Goal: Task Accomplishment & Management: Manage account settings

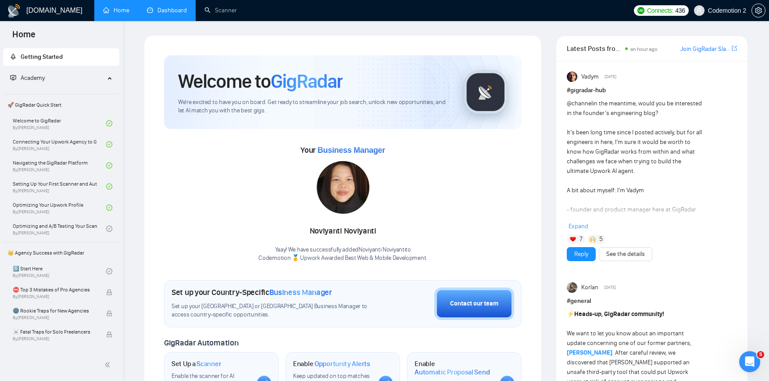
click at [172, 11] on link "Dashboard" at bounding box center [167, 10] width 40 height 7
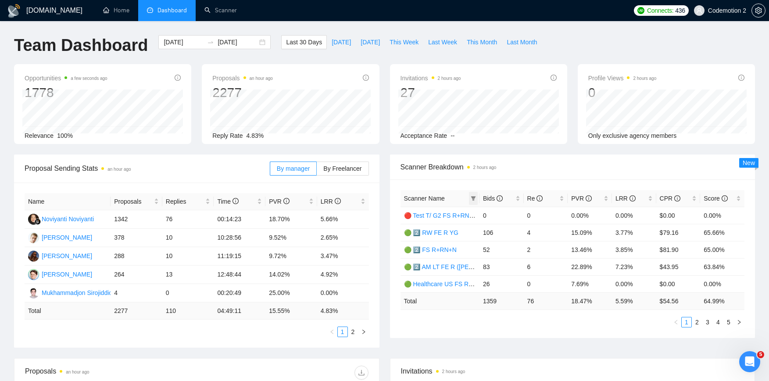
click at [473, 199] on icon "filter" at bounding box center [473, 198] width 5 height 4
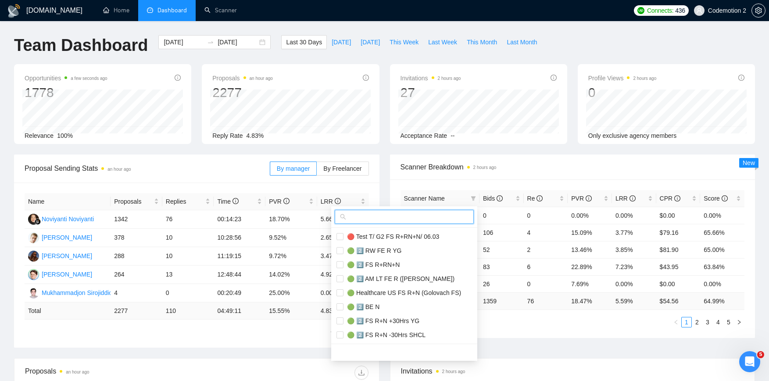
click at [417, 218] on input "text" at bounding box center [408, 217] width 121 height 10
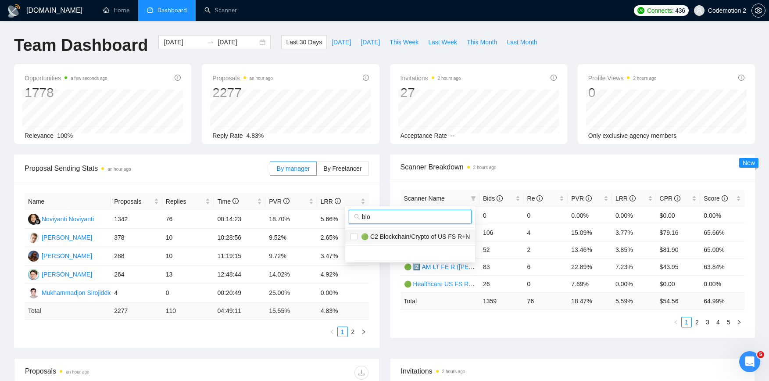
type input "blo"
click at [409, 234] on span "🟢 C2 Blockchain/Crypto of US FS R+N" at bounding box center [413, 236] width 112 height 7
checkbox input "true"
click at [399, 217] on input "blo" at bounding box center [414, 217] width 104 height 10
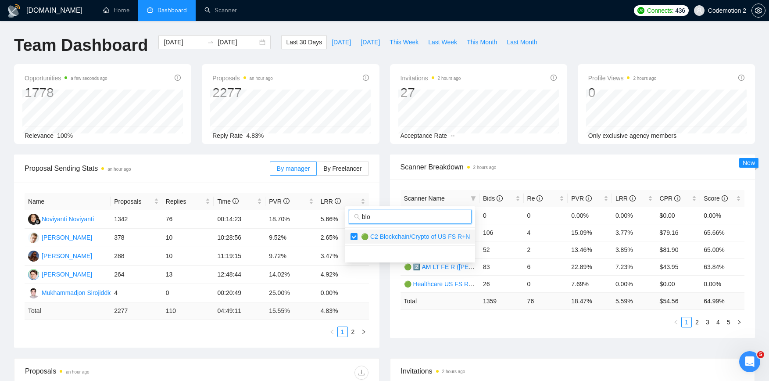
click at [399, 217] on input "blo" at bounding box center [414, 217] width 104 height 10
type input "fin"
click at [392, 239] on span "🟢 Fintech W FS R|RN+N (Golovach FS)" at bounding box center [414, 236] width 116 height 7
checkbox input "true"
click at [572, 340] on div "Proposal Sending Stats an hour ago By manager By Freelancer Name Proposals Repl…" at bounding box center [384, 255] width 751 height 203
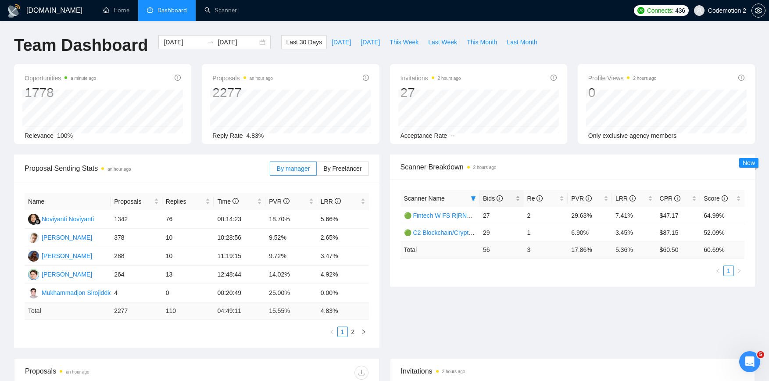
click at [489, 198] on span "Bids" at bounding box center [493, 198] width 20 height 7
click at [232, 42] on input "[DATE]" at bounding box center [237, 42] width 40 height 10
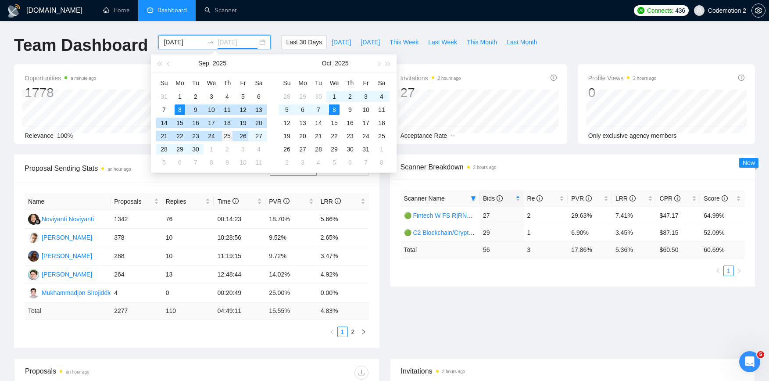
type input "2025-09-25"
click at [228, 136] on div "25" at bounding box center [227, 136] width 11 height 11
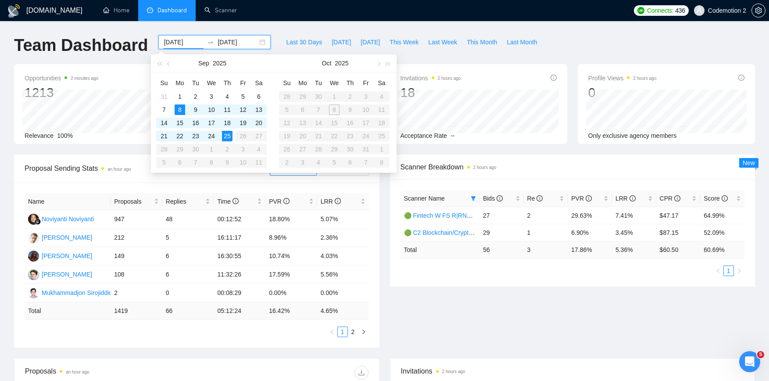
click at [385, 243] on div "Scanner Breakdown 2 hours ago Scanner Name Bids Re PVR LRR CPR Score 🟢 Fintech …" at bounding box center [573, 220] width 376 height 132
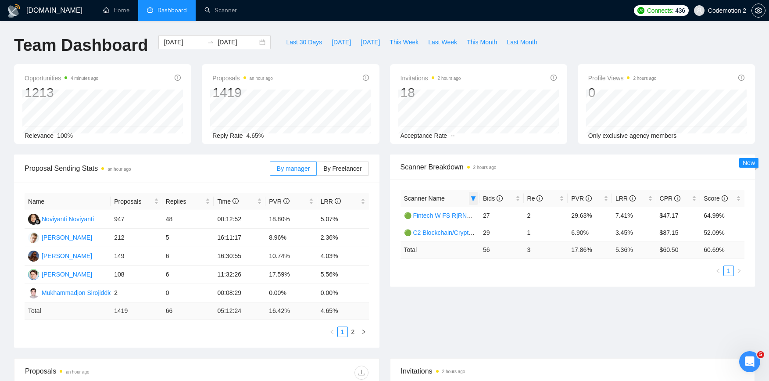
click at [473, 199] on icon "filter" at bounding box center [473, 198] width 5 height 4
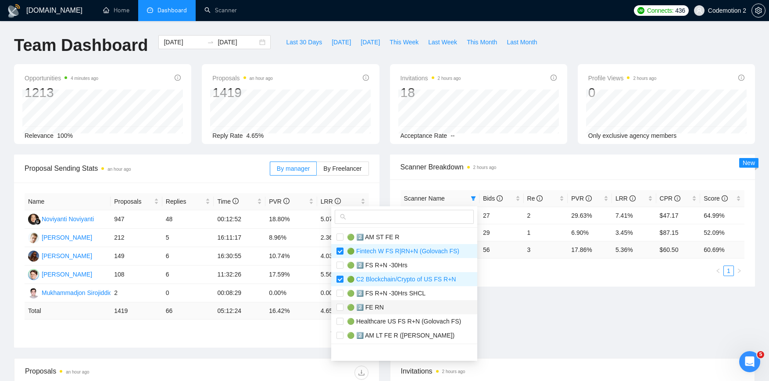
scroll to position [162, 0]
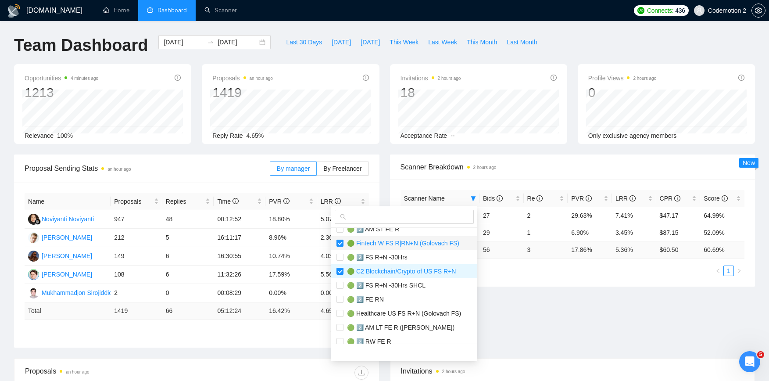
click at [339, 241] on input "checkbox" at bounding box center [339, 242] width 7 height 7
checkbox input "false"
click at [339, 271] on input "checkbox" at bounding box center [339, 270] width 7 height 7
checkbox input "false"
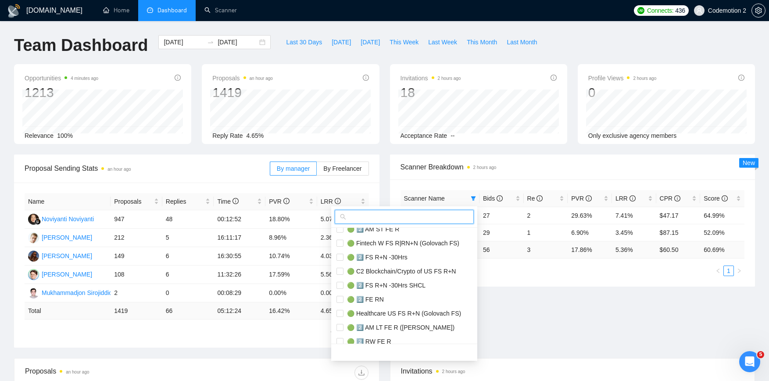
click at [367, 216] on input "text" at bounding box center [408, 217] width 121 height 10
paste input "FS R+N +30Hrs"
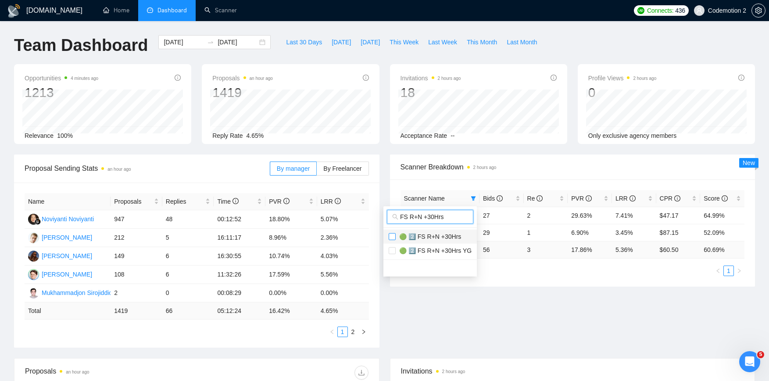
type input "FS R+N +30Hrs"
click at [392, 236] on input "checkbox" at bounding box center [391, 236] width 7 height 7
checkbox input "true"
click at [392, 254] on label at bounding box center [391, 251] width 7 height 10
click at [392, 254] on input "checkbox" at bounding box center [391, 250] width 7 height 7
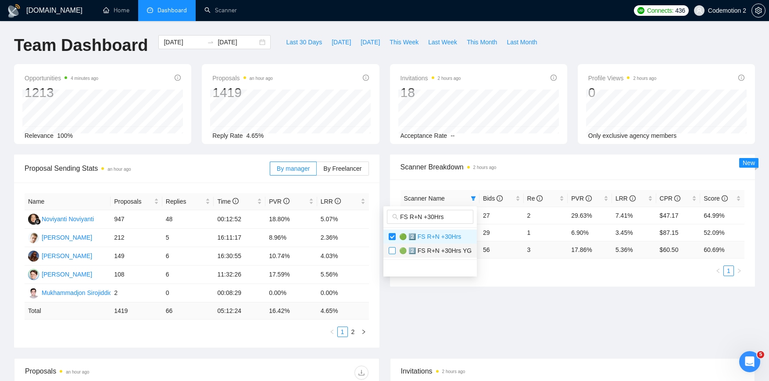
checkbox input "false"
click at [423, 219] on input "FS R+N +30Hrs" at bounding box center [434, 217] width 68 height 10
paste input "-30Hrs SHCL"
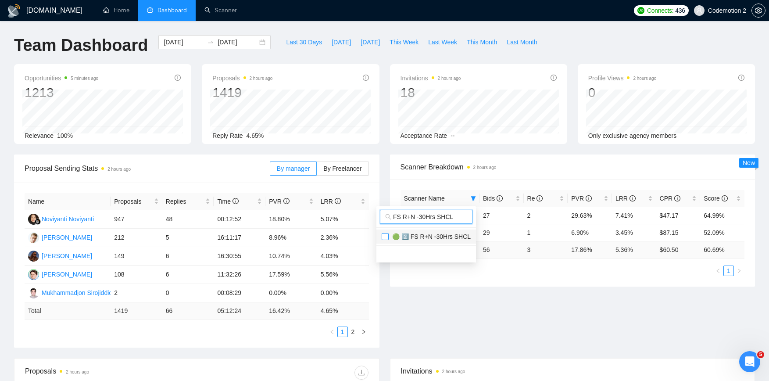
type input "FS R+N -30Hrs SHCL"
click at [385, 237] on input "checkbox" at bounding box center [384, 236] width 7 height 7
checkbox input "true"
click at [527, 285] on div "Scanner Name Bids Re PVR LRR CPR Score 🟢 Fintech W FS R|RN+N (Golovach FS) 27 2…" at bounding box center [572, 232] width 365 height 107
click at [473, 199] on icon "filter" at bounding box center [473, 198] width 5 height 4
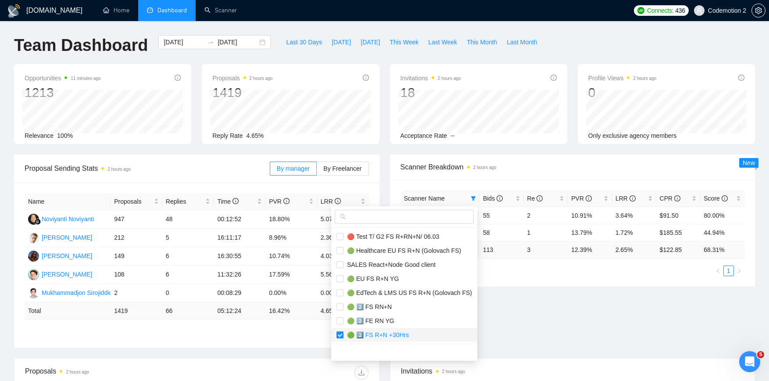
click at [340, 334] on input "checkbox" at bounding box center [339, 334] width 7 height 7
checkbox input "false"
click at [340, 333] on input "checkbox" at bounding box center [339, 333] width 7 height 7
checkbox input "false"
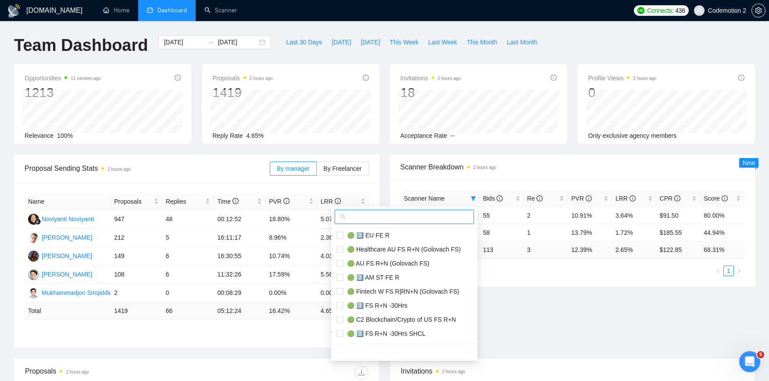
click at [380, 212] on input "text" at bounding box center [408, 217] width 121 height 10
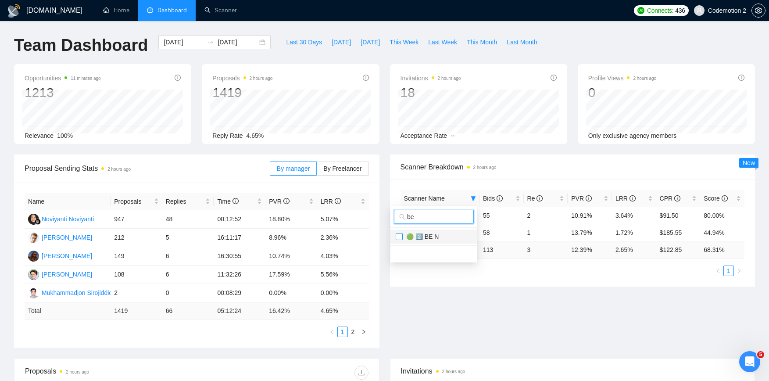
type input "be"
click at [398, 235] on input "checkbox" at bounding box center [398, 236] width 7 height 7
checkbox input "true"
click at [566, 283] on div "Proposal Sending Stats 2 hours ago By manager By Freelancer Name Proposals Repl…" at bounding box center [384, 255] width 751 height 203
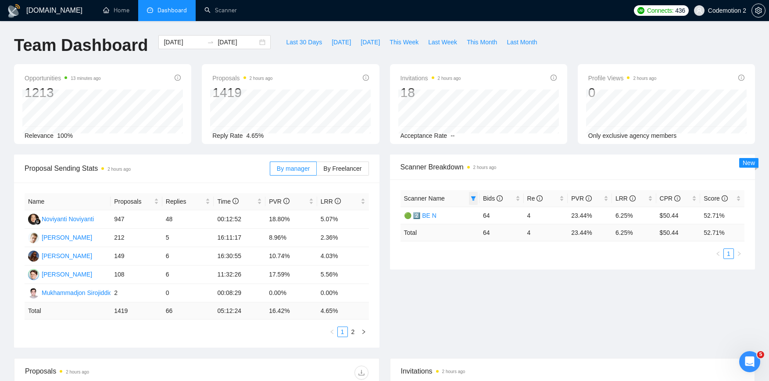
click at [476, 199] on span at bounding box center [473, 198] width 9 height 13
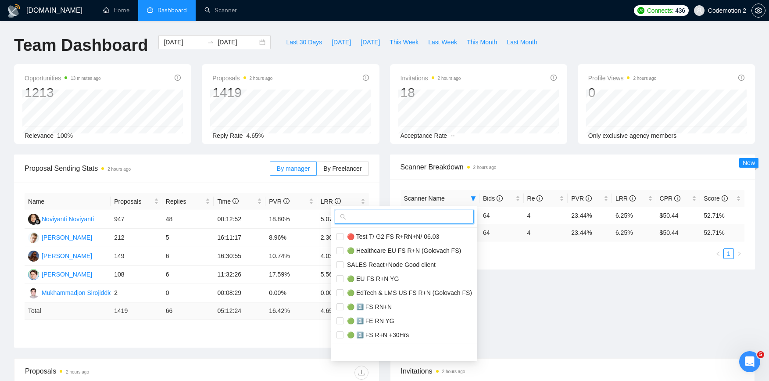
click at [432, 217] on input "text" at bounding box center [408, 217] width 121 height 10
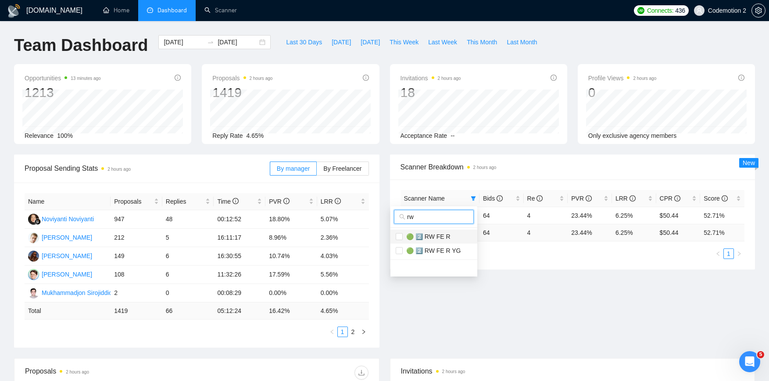
type input "rw"
click at [436, 235] on span "🟢 2️⃣ RW FE R" at bounding box center [426, 236] width 48 height 7
checkbox input "true"
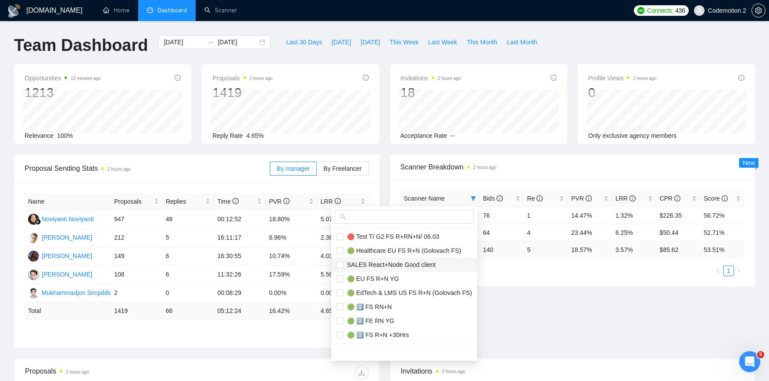
click at [522, 265] on div "Scanner Name Bids Re PVR LRR CPR Score 🟢 2️⃣ RW FE R 76 1 14.47% 1.32% $226.35 …" at bounding box center [572, 232] width 365 height 107
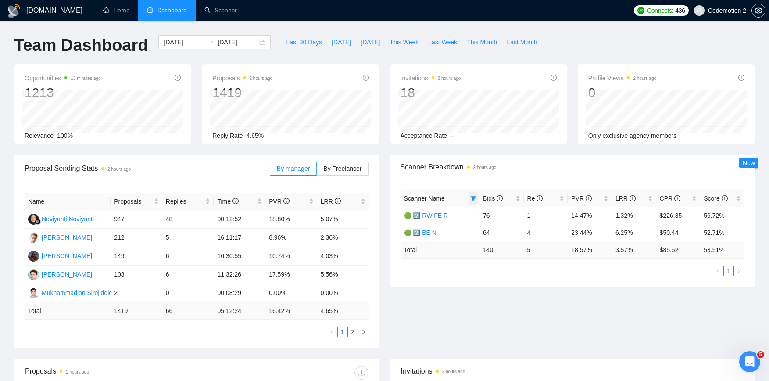
click at [472, 197] on icon "filter" at bounding box center [473, 198] width 5 height 4
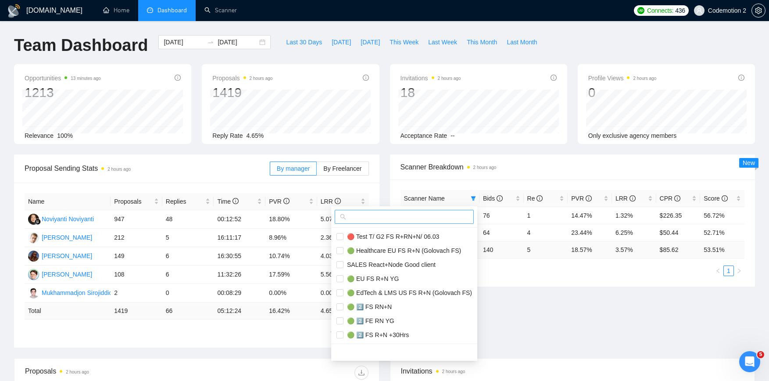
click at [433, 219] on input "text" at bounding box center [408, 217] width 121 height 10
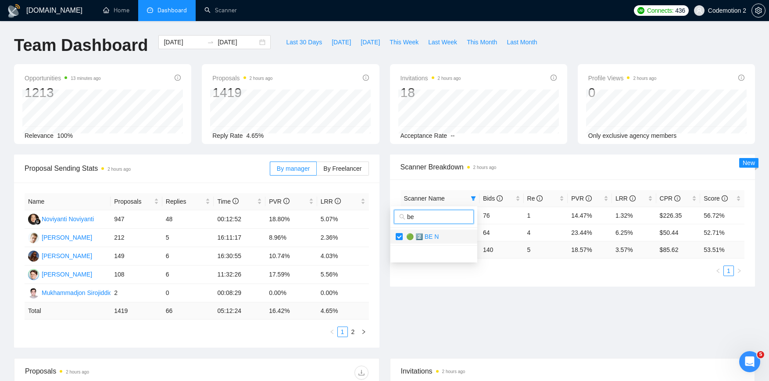
type input "be"
click at [399, 235] on input "checkbox" at bounding box center [398, 236] width 7 height 7
checkbox input "false"
click at [537, 285] on div "Proposal Sending Stats 2 hours ago By manager By Freelancer Name Proposals Repl…" at bounding box center [384, 255] width 751 height 203
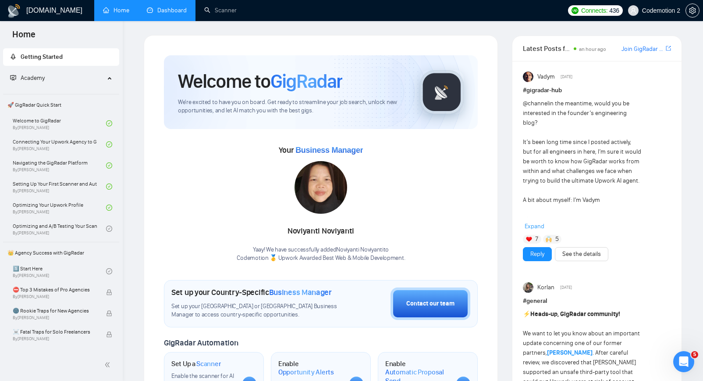
click at [171, 14] on link "Dashboard" at bounding box center [167, 10] width 40 height 7
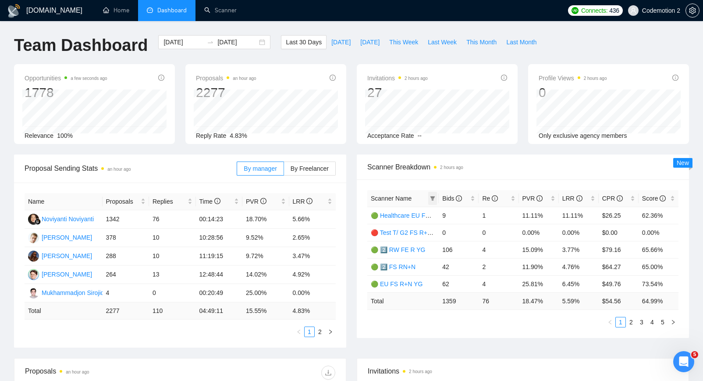
click at [435, 198] on icon "filter" at bounding box center [432, 198] width 5 height 5
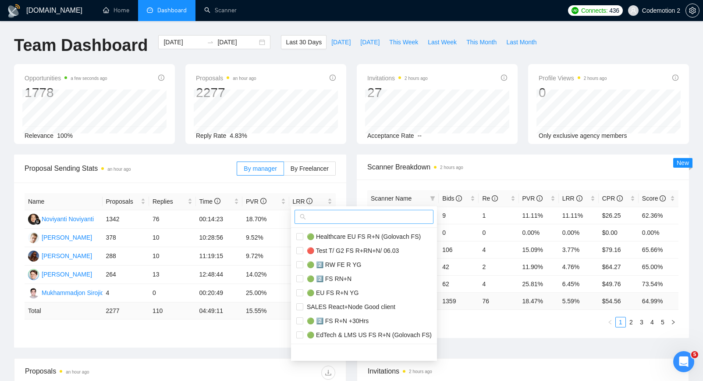
click at [368, 216] on input "text" at bounding box center [368, 217] width 121 height 10
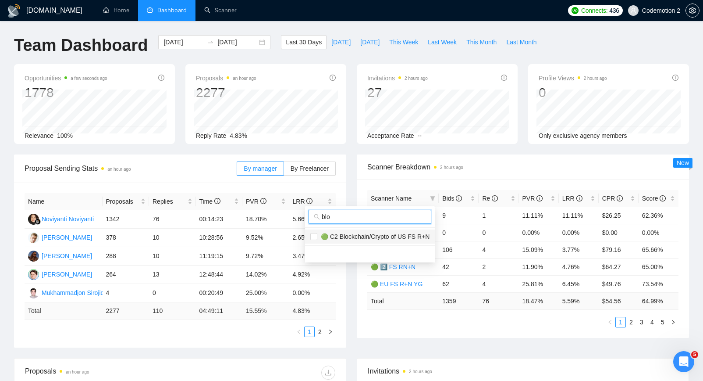
type input "blo"
click at [365, 234] on span "🟢 C2 Blockchain/Crypto of US FS R+N" at bounding box center [373, 236] width 112 height 7
checkbox input "true"
click at [363, 218] on input "blo" at bounding box center [374, 217] width 104 height 10
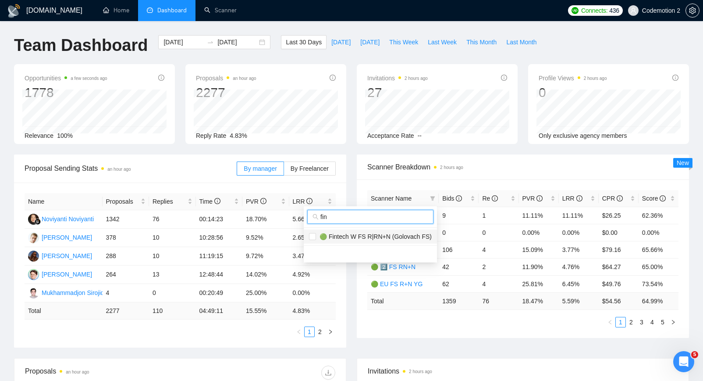
type input "fin"
click at [354, 237] on span "🟢 Fintech W FS R|RN+N (Golovach FS)" at bounding box center [374, 236] width 116 height 7
checkbox input "true"
click at [432, 303] on div "Proposal Sending Stats an hour ago By manager By Freelancer Name Proposals Repl…" at bounding box center [352, 255] width 686 height 203
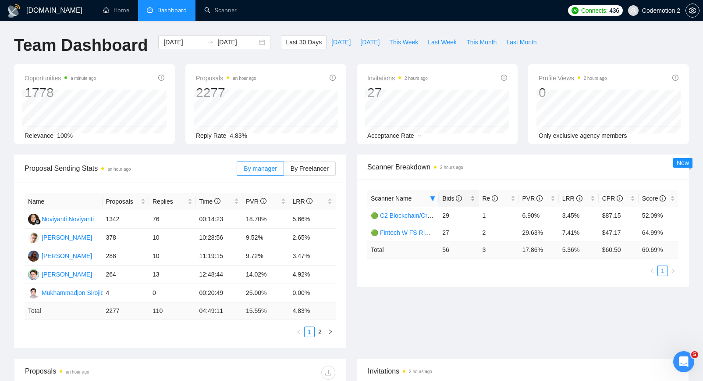
click at [452, 199] on span "Bids" at bounding box center [452, 198] width 20 height 7
click at [175, 44] on input "[DATE]" at bounding box center [184, 42] width 40 height 10
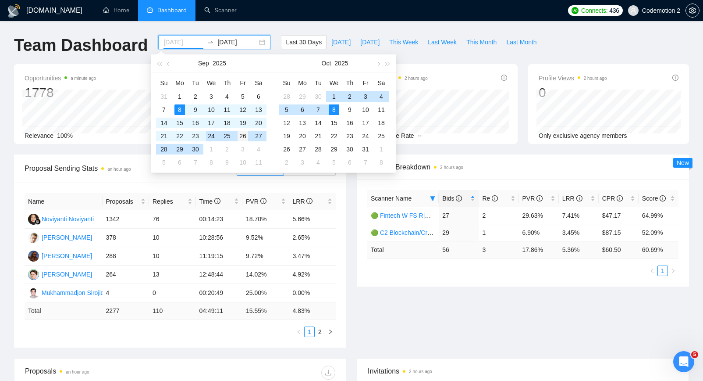
type input "2025-09-26"
click at [240, 135] on div "26" at bounding box center [243, 136] width 11 height 11
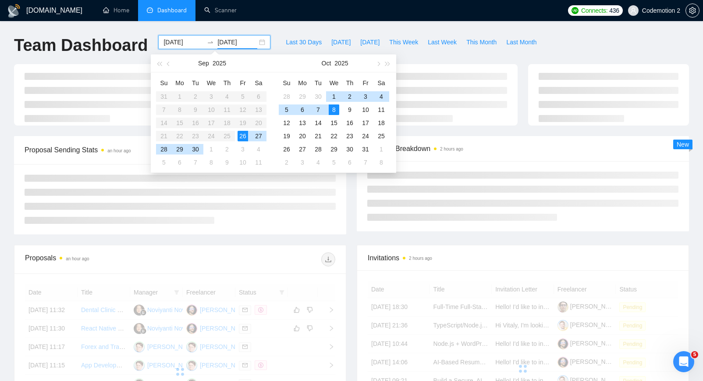
type input "[DATE]"
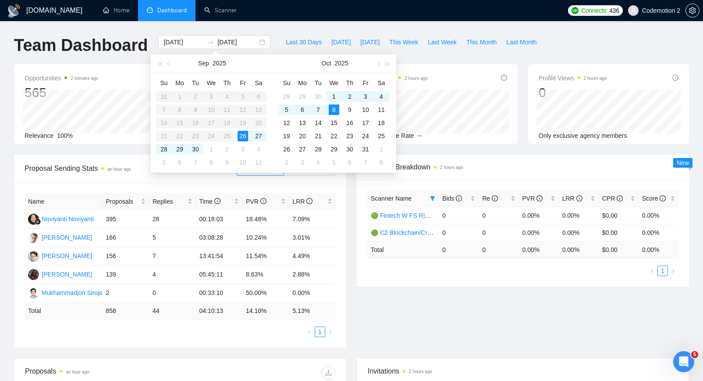
click at [354, 207] on div "Scanner Breakdown 2 hours ago Scanner Name Bids Re PVR LRR CPR Score 🟢 Fintech …" at bounding box center [523, 220] width 343 height 132
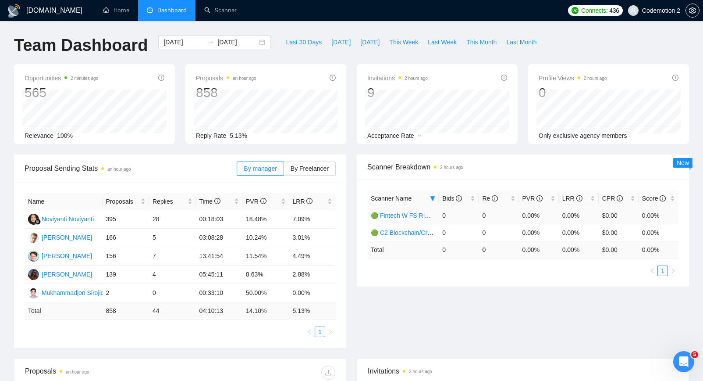
click at [410, 216] on link "🟢 Fintech W FS R|RN+N (Golovach FS)" at bounding box center [427, 215] width 112 height 7
click at [409, 233] on link "🟢 C2 Blockchain/Crypto of US FS R+N" at bounding box center [425, 232] width 109 height 7
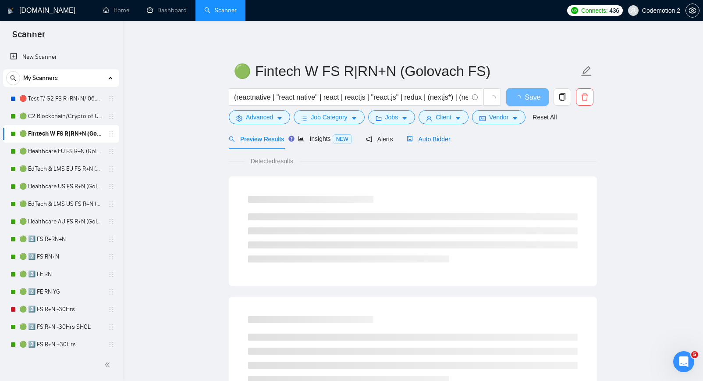
click at [443, 137] on span "Auto Bidder" at bounding box center [428, 138] width 43 height 7
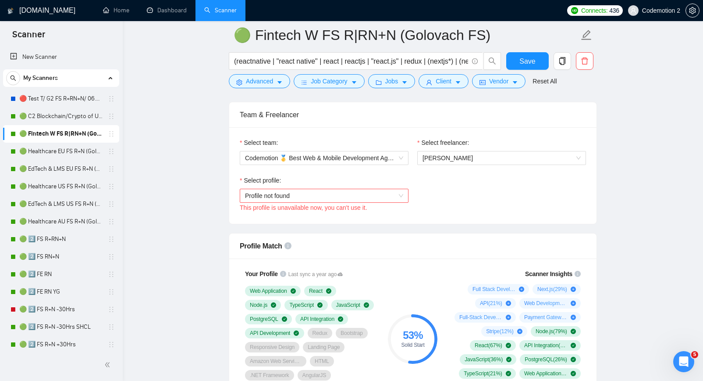
scroll to position [412, 0]
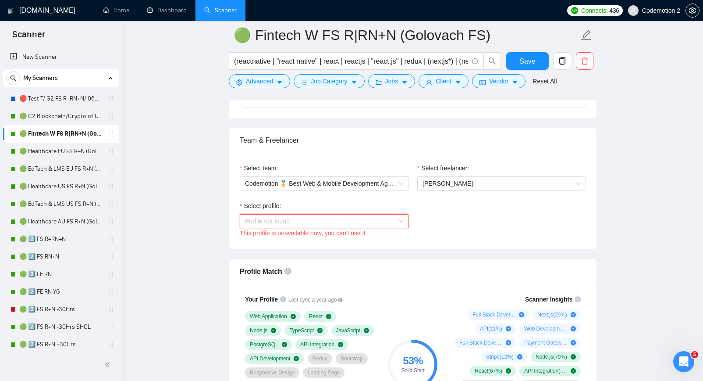
click at [403, 221] on div "Profile not found" at bounding box center [324, 221] width 169 height 14
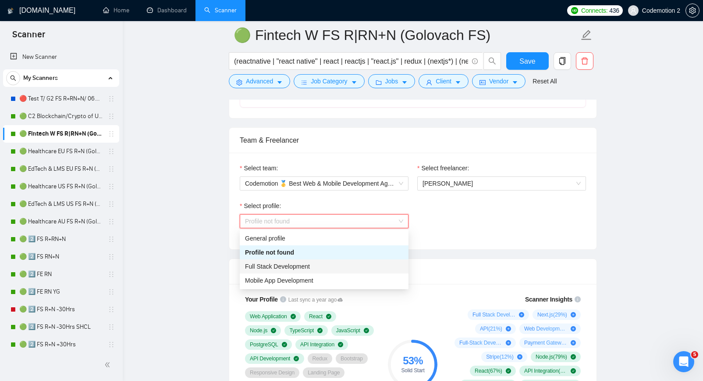
click at [315, 265] on div "Full Stack Development" at bounding box center [324, 266] width 158 height 10
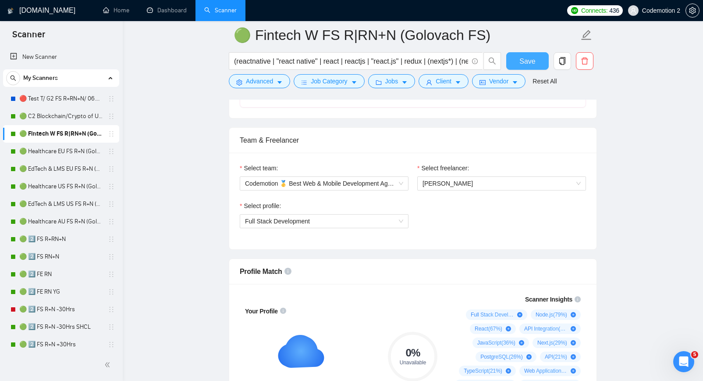
click at [532, 61] on span "Save" at bounding box center [528, 61] width 16 height 11
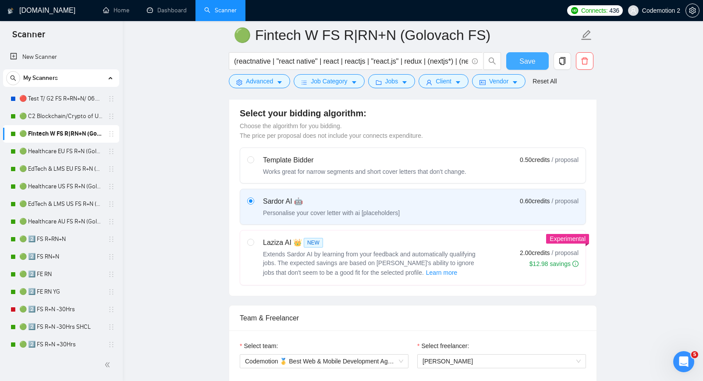
scroll to position [0, 0]
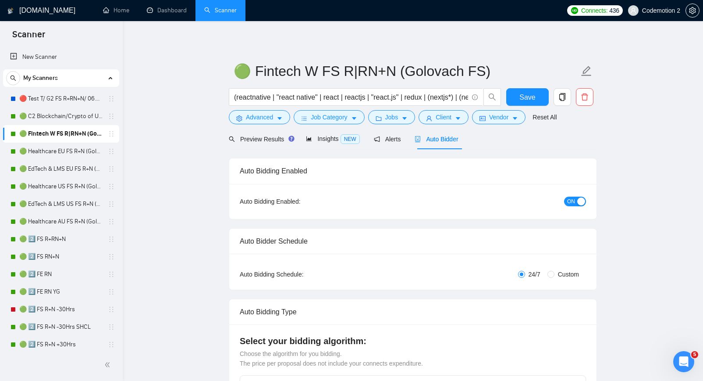
click at [174, 12] on link "Dashboard" at bounding box center [167, 10] width 40 height 7
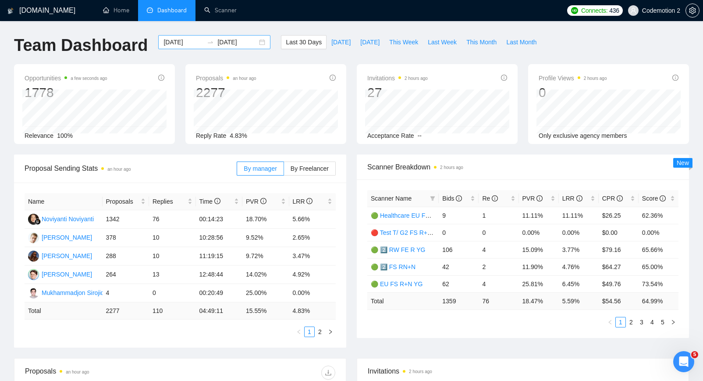
click at [182, 41] on input "2025-09-08" at bounding box center [184, 42] width 40 height 10
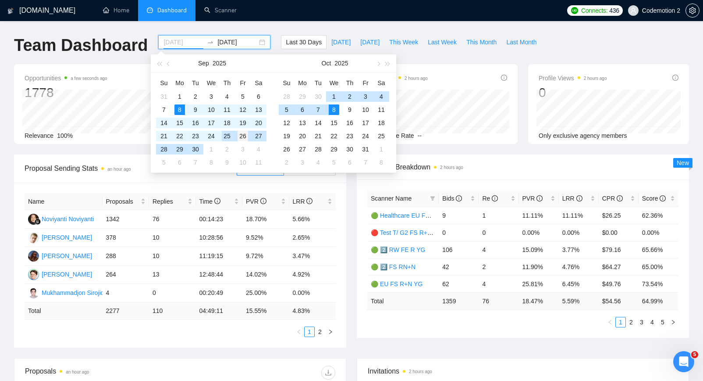
type input "2025-09-26"
click at [246, 135] on div "26" at bounding box center [243, 136] width 11 height 11
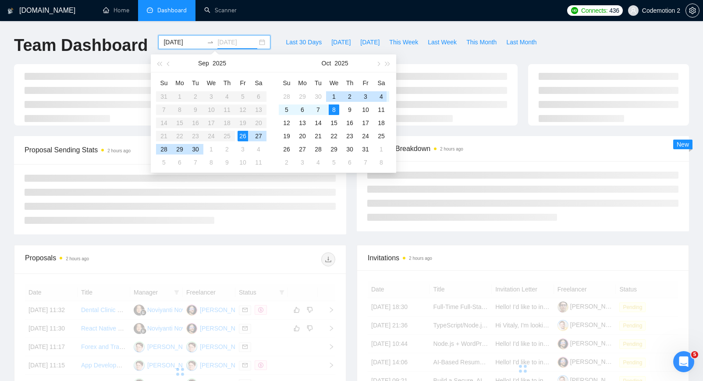
type input "2025-10-08"
click at [349, 202] on div "Proposal Sending Stats 2 hours ago By manager By Freelancer" at bounding box center [180, 185] width 343 height 98
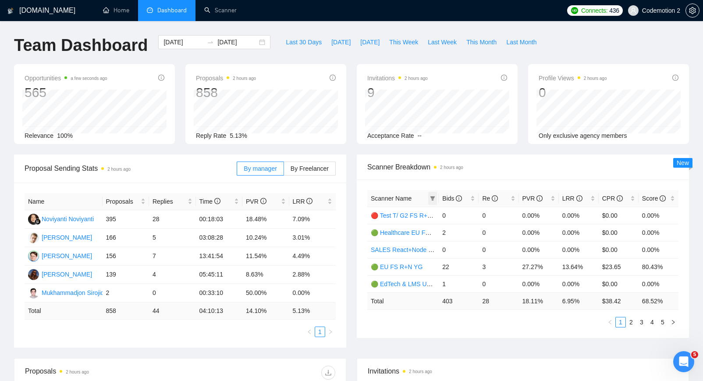
click at [434, 197] on icon "filter" at bounding box center [433, 198] width 5 height 4
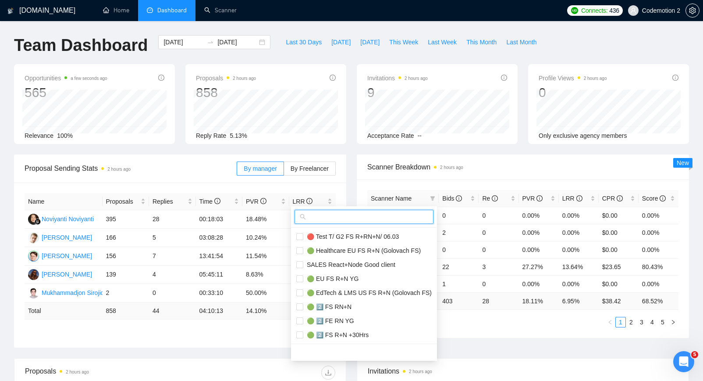
click at [387, 216] on input "text" at bounding box center [368, 217] width 121 height 10
paste input "FS R+N +30Hrs"
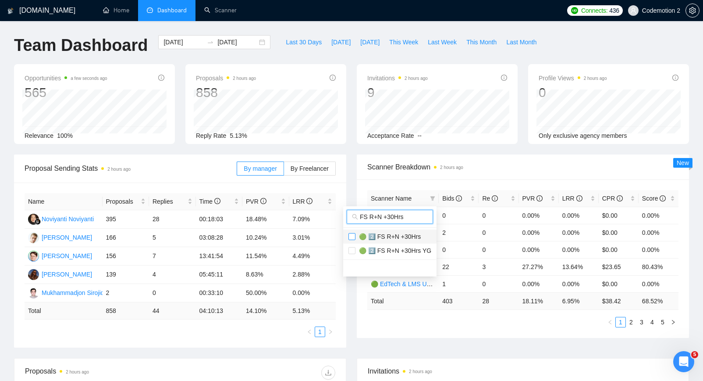
type input "FS R+N +30Hrs"
click at [353, 236] on input "checkbox" at bounding box center [352, 236] width 7 height 7
checkbox input "true"
click at [356, 329] on div "Proposal Sending Stats 2 hours ago By manager By Freelancer Name Proposals Repl…" at bounding box center [352, 255] width 686 height 203
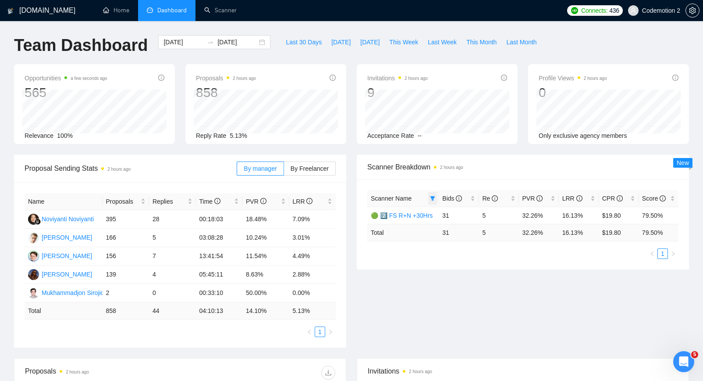
click at [431, 200] on icon "filter" at bounding box center [432, 198] width 5 height 5
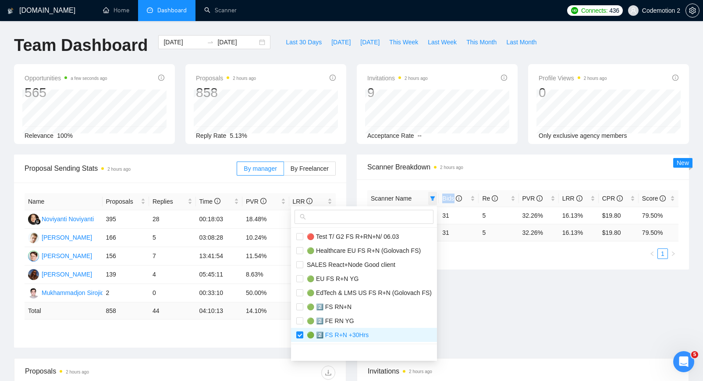
click at [431, 200] on icon "filter" at bounding box center [432, 198] width 5 height 5
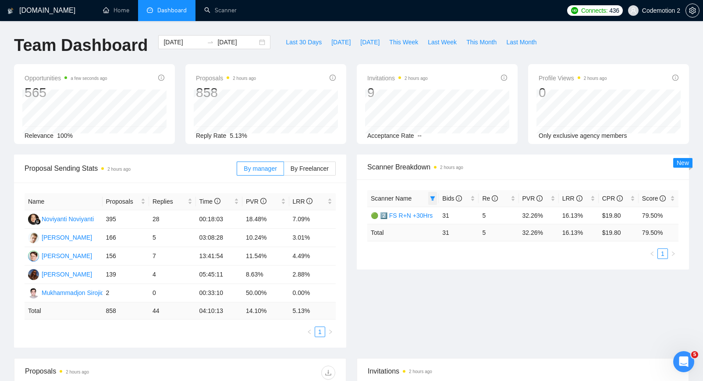
click at [432, 198] on icon "filter" at bounding box center [433, 198] width 5 height 4
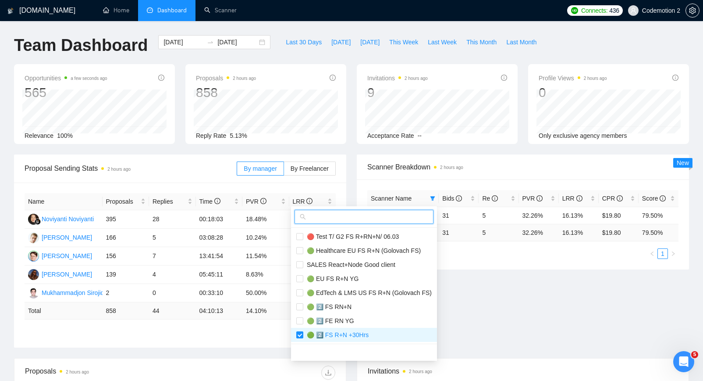
click at [364, 218] on input "text" at bounding box center [368, 217] width 121 height 10
paste input "FS R+N -30Hrs SHCL"
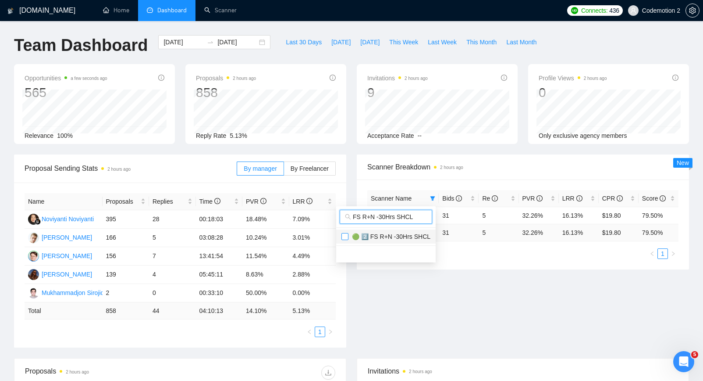
type input "FS R+N -30Hrs SHCL"
click at [345, 235] on input "checkbox" at bounding box center [345, 236] width 7 height 7
checkbox input "true"
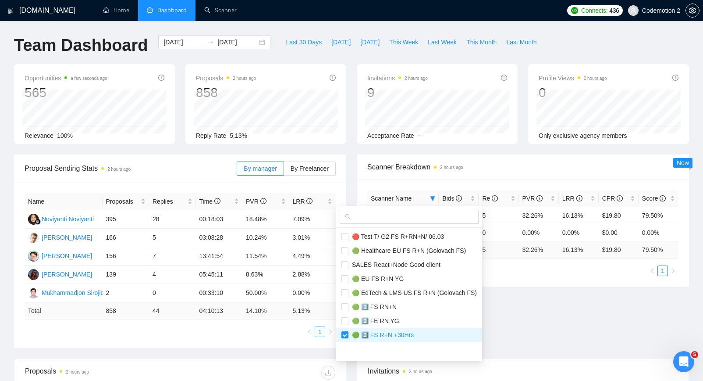
click at [404, 314] on div "Proposal Sending Stats 2 hours ago By manager By Freelancer Name Proposals Repl…" at bounding box center [352, 255] width 686 height 203
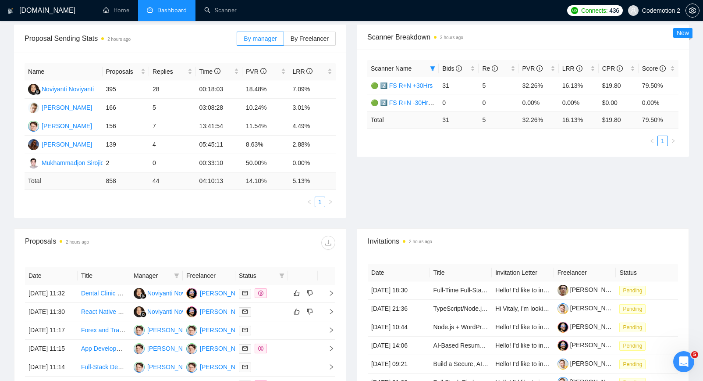
scroll to position [24, 0]
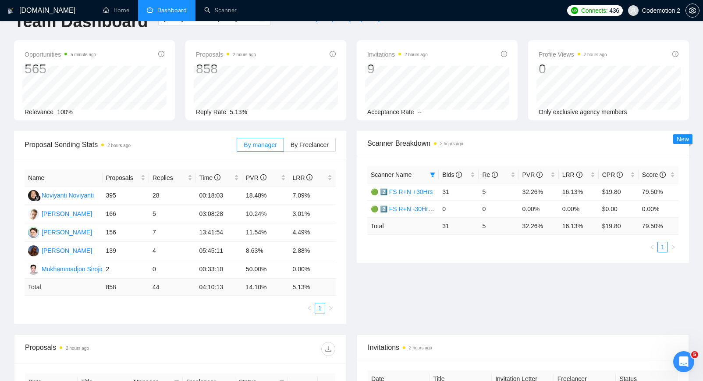
click at [413, 257] on div "Scanner Name Bids Re PVR LRR CPR Score 🟢 2️⃣ FS R+N +30Hrs 31 5 32.26% 16.13% $…" at bounding box center [523, 209] width 332 height 107
click at [414, 209] on link "🟢 2️⃣ FS R+N -30Hrs SHCL" at bounding box center [410, 208] width 78 height 7
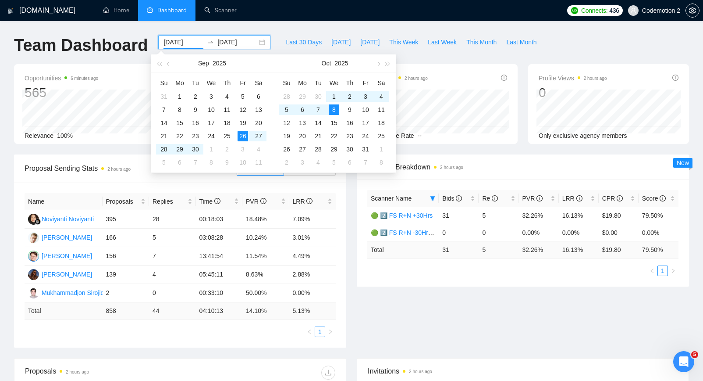
drag, startPoint x: 156, startPoint y: 43, endPoint x: 249, endPoint y: 43, distance: 92.9
click at [249, 43] on div "2025-09-26 2025-10-08" at bounding box center [214, 42] width 112 height 14
type input "2025-09-26"
drag, startPoint x: 210, startPoint y: 42, endPoint x: 253, endPoint y: 41, distance: 43.0
click at [253, 41] on div "2025-09-26 2025-10-08" at bounding box center [214, 42] width 112 height 14
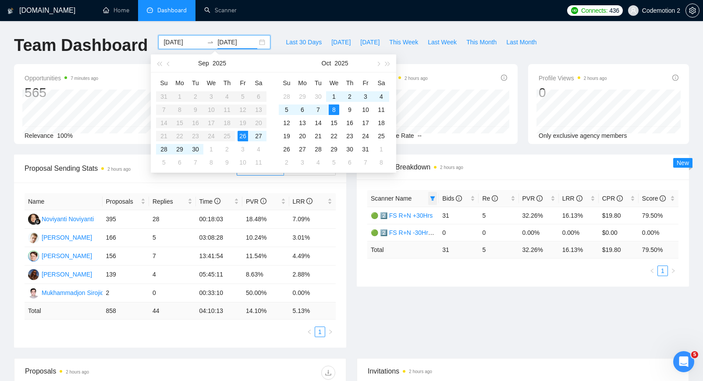
click at [431, 199] on icon "filter" at bounding box center [432, 198] width 5 height 5
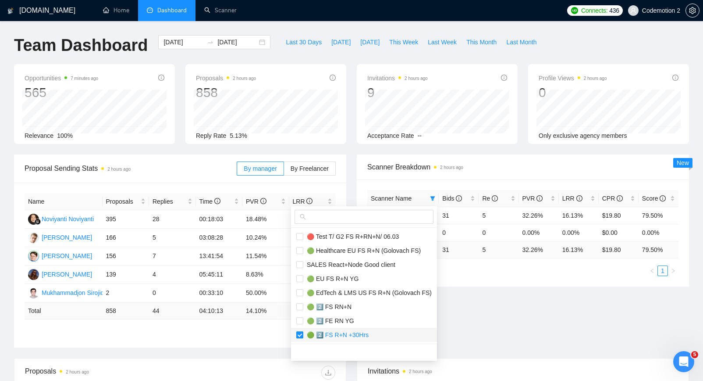
click at [300, 337] on input "checkbox" at bounding box center [299, 334] width 7 height 7
checkbox input "false"
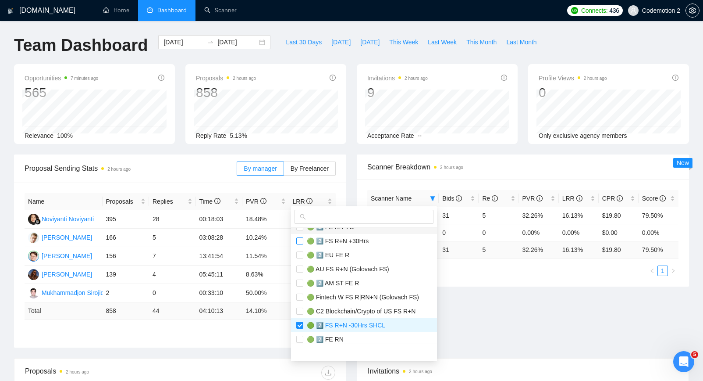
scroll to position [94, 0]
click at [298, 323] on input "checkbox" at bounding box center [299, 324] width 7 height 7
checkbox input "false"
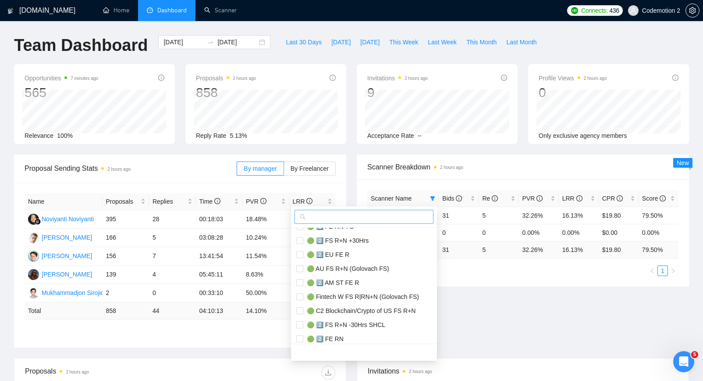
click at [334, 219] on input "text" at bounding box center [368, 217] width 121 height 10
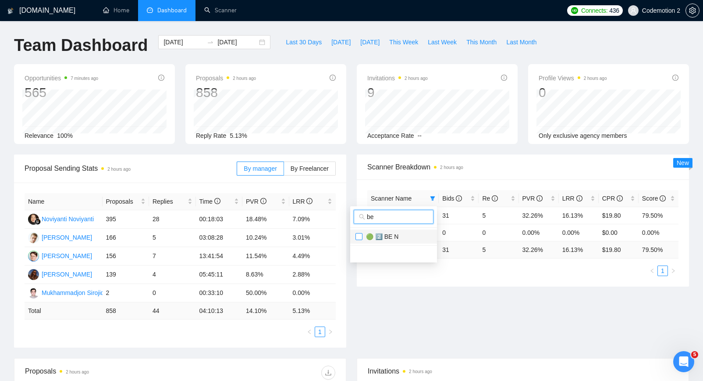
type input "be"
click at [360, 236] on input "checkbox" at bounding box center [359, 236] width 7 height 7
checkbox input "true"
click at [408, 304] on div "Proposal Sending Stats 2 hours ago By manager By Freelancer Name Proposals Repl…" at bounding box center [352, 255] width 686 height 203
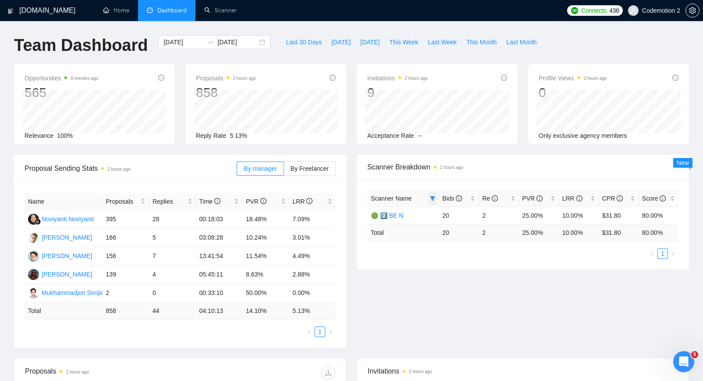
click at [433, 201] on span at bounding box center [432, 198] width 9 height 13
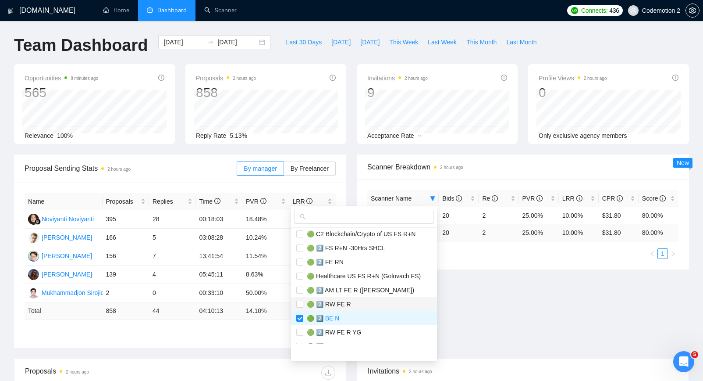
scroll to position [196, 0]
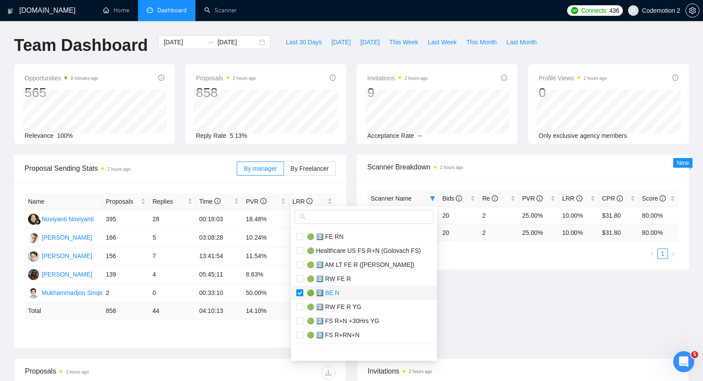
click at [300, 292] on input "checkbox" at bounding box center [299, 292] width 7 height 7
checkbox input "false"
click at [359, 216] on input "text" at bounding box center [368, 217] width 121 height 10
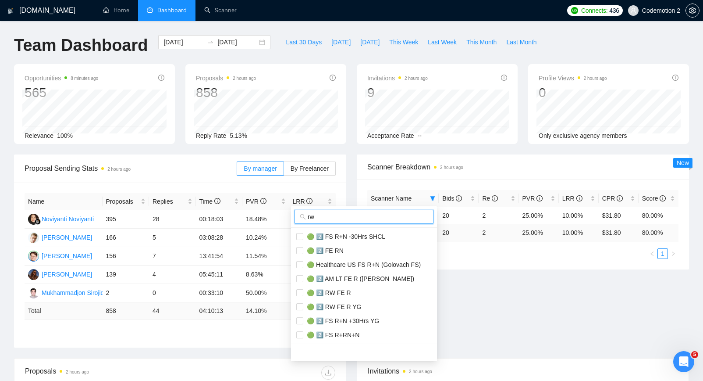
scroll to position [0, 0]
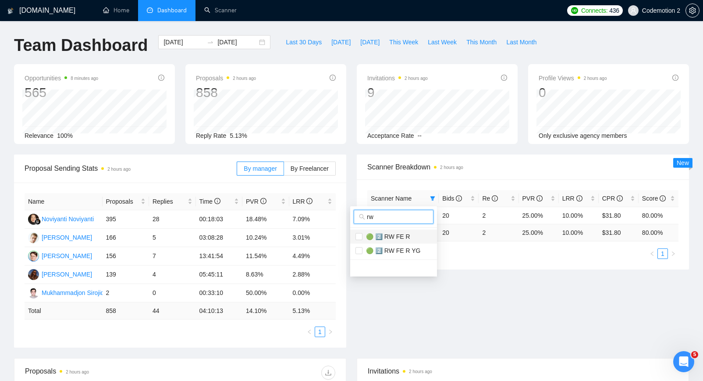
type input "rw"
click at [395, 238] on span "🟢 2️⃣ RW FE R" at bounding box center [387, 236] width 48 height 7
checkbox input "true"
click at [452, 288] on div "Proposal Sending Stats 2 hours ago By manager By Freelancer Name Proposals Repl…" at bounding box center [352, 255] width 686 height 203
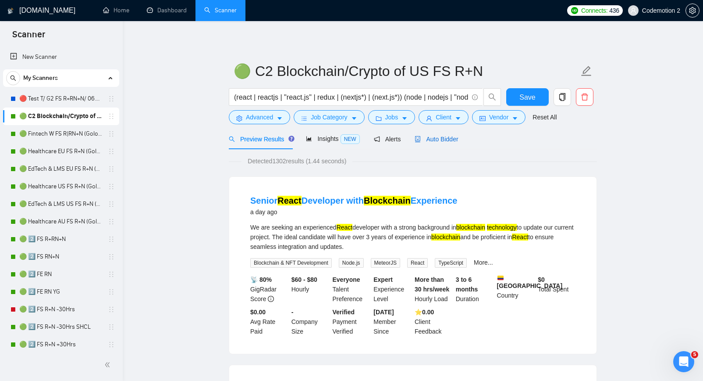
click at [441, 140] on span "Auto Bidder" at bounding box center [436, 138] width 43 height 7
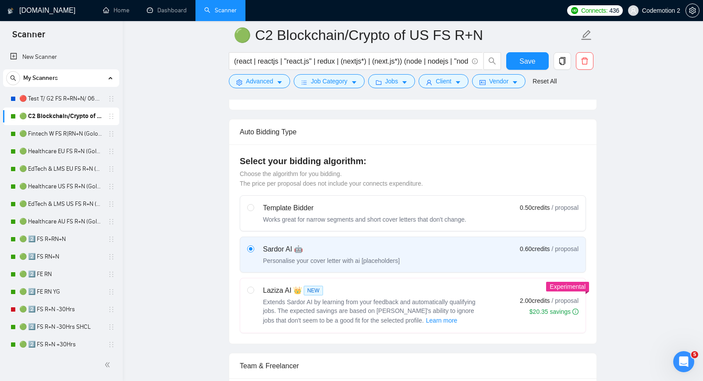
scroll to position [307, 0]
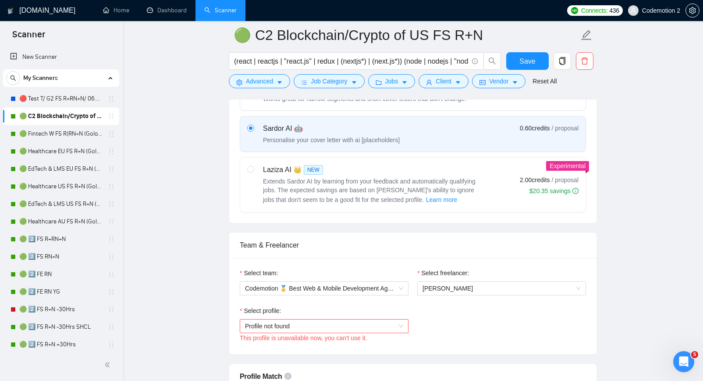
click at [376, 324] on span "Profile not found" at bounding box center [324, 325] width 158 height 13
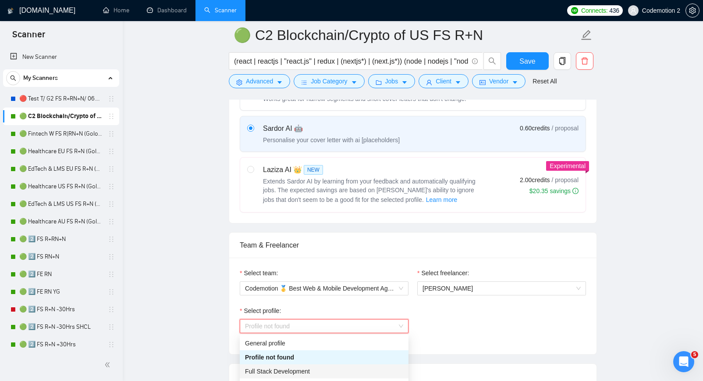
click at [322, 371] on div "Full Stack Development" at bounding box center [324, 371] width 158 height 10
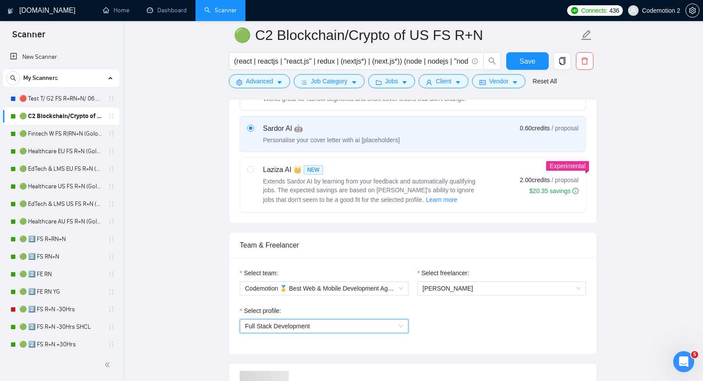
click at [429, 321] on div "Select profile: 1110580755107926016 Full Stack Development" at bounding box center [412, 325] width 355 height 38
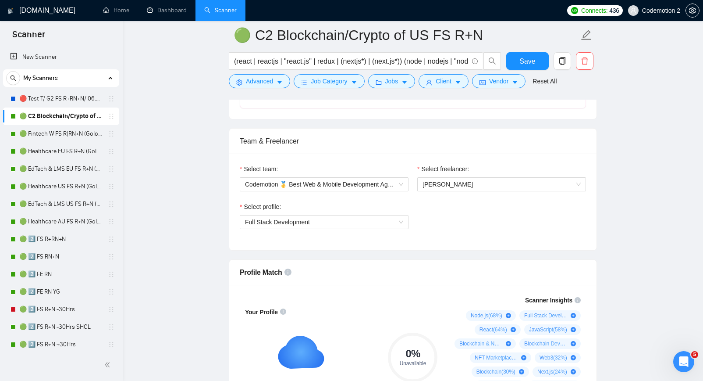
scroll to position [271, 0]
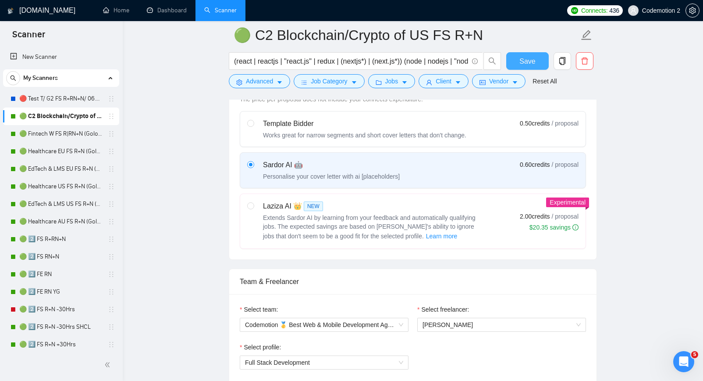
click at [530, 61] on span "Save" at bounding box center [528, 61] width 16 height 11
click at [523, 62] on span "Save" at bounding box center [528, 61] width 16 height 11
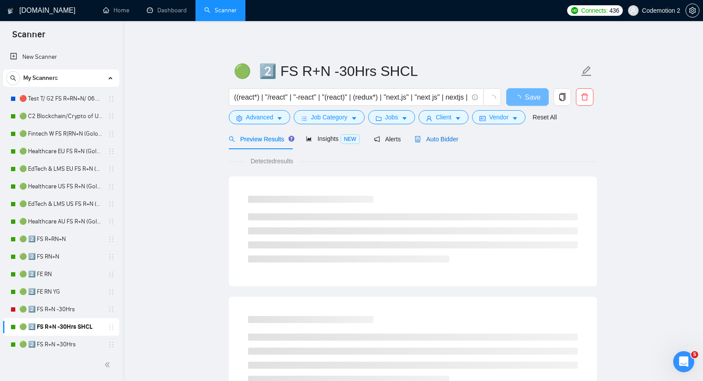
click at [450, 139] on span "Auto Bidder" at bounding box center [436, 138] width 43 height 7
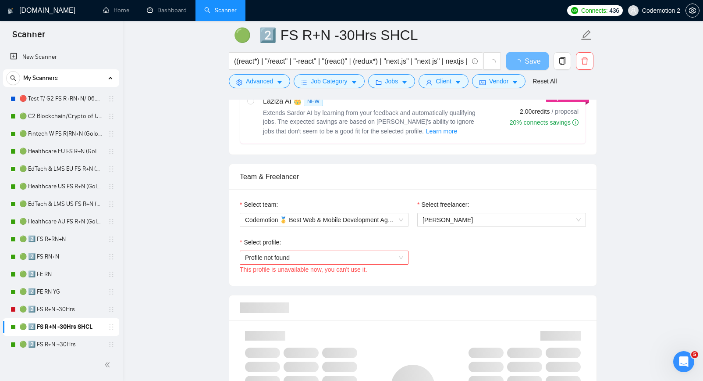
scroll to position [381, 0]
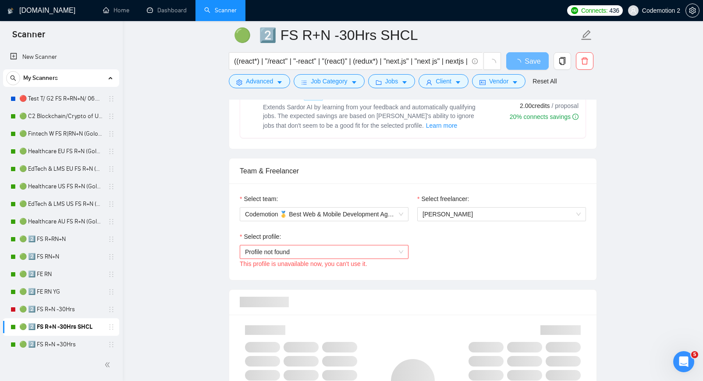
click at [384, 250] on span "Profile not found" at bounding box center [324, 251] width 158 height 13
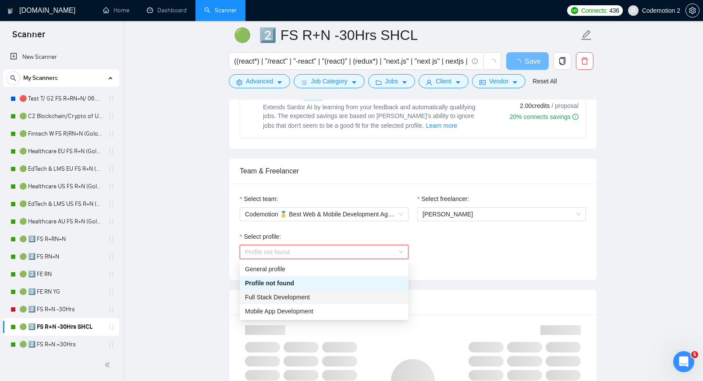
click at [323, 299] on div "Full Stack Development" at bounding box center [324, 297] width 158 height 10
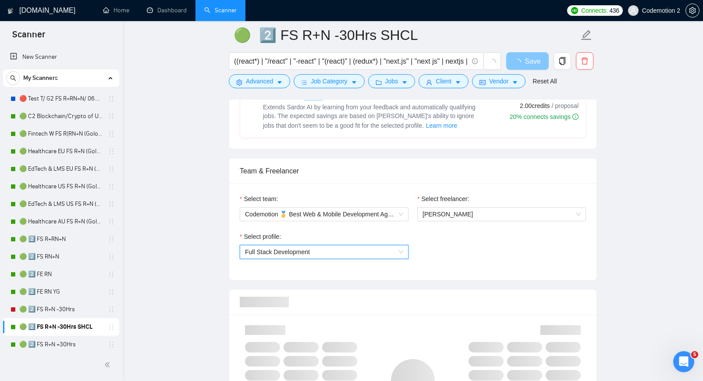
click at [521, 63] on icon "loading" at bounding box center [517, 62] width 9 height 9
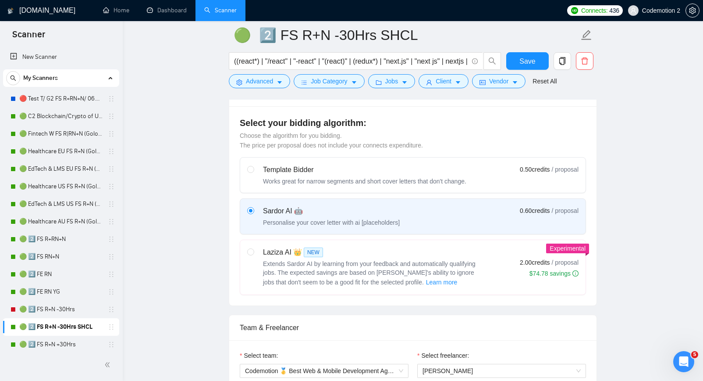
scroll to position [204, 0]
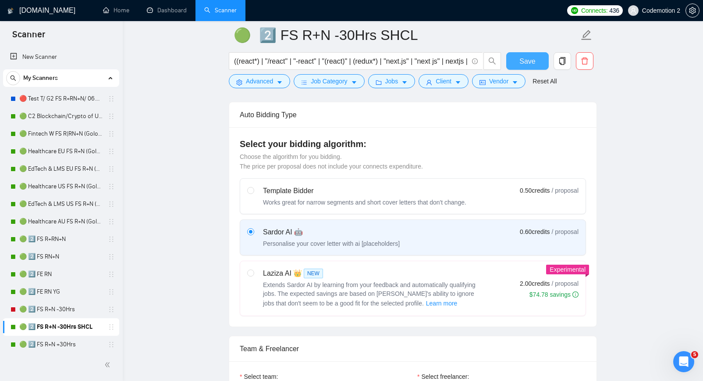
click at [529, 60] on span "Save" at bounding box center [528, 61] width 16 height 11
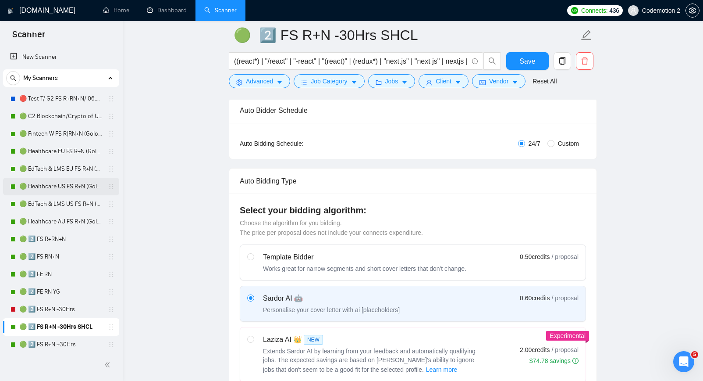
scroll to position [0, 0]
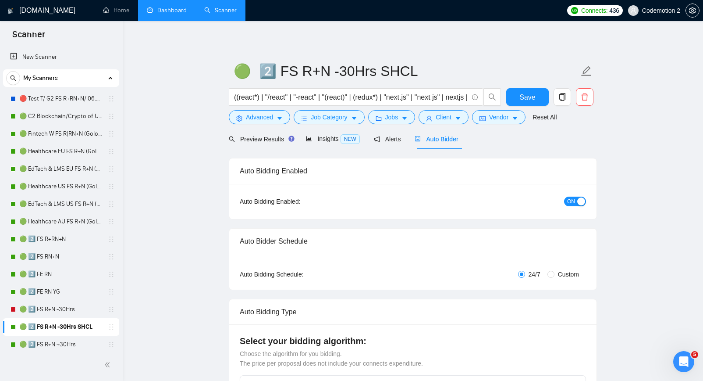
click at [172, 8] on link "Dashboard" at bounding box center [167, 10] width 40 height 7
